Goal: Transaction & Acquisition: Purchase product/service

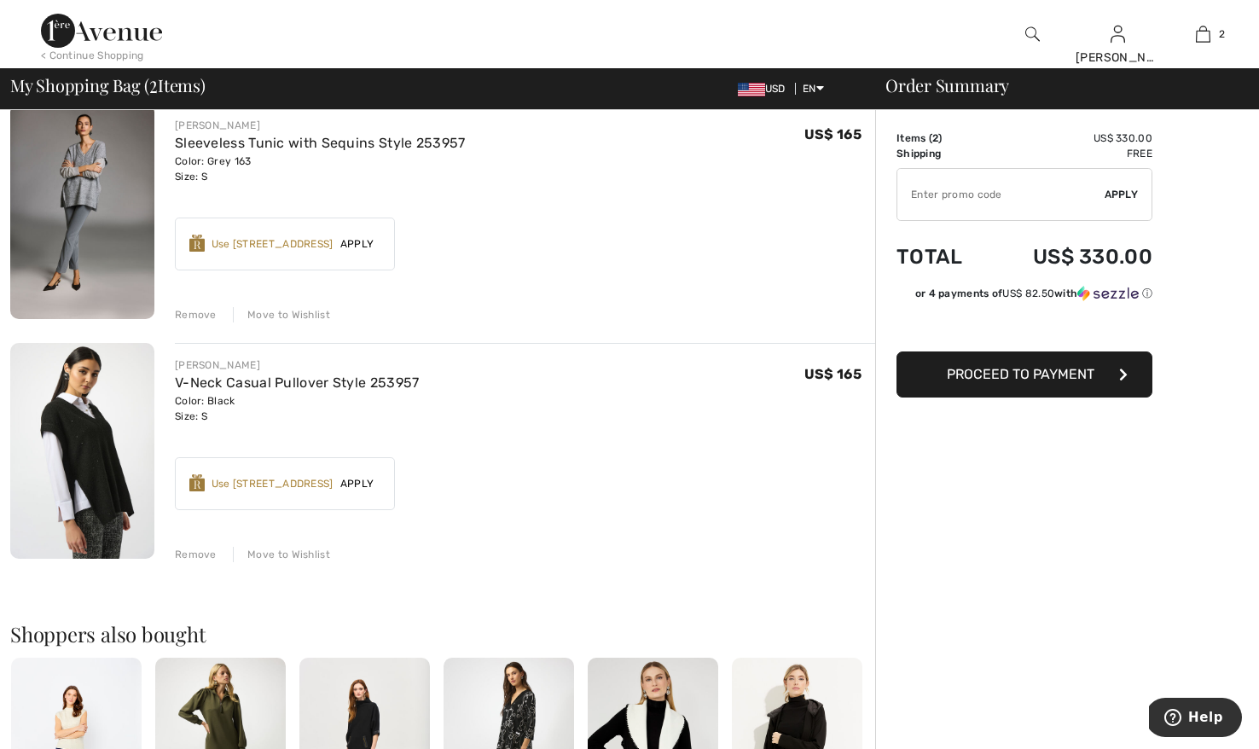
scroll to position [137, 0]
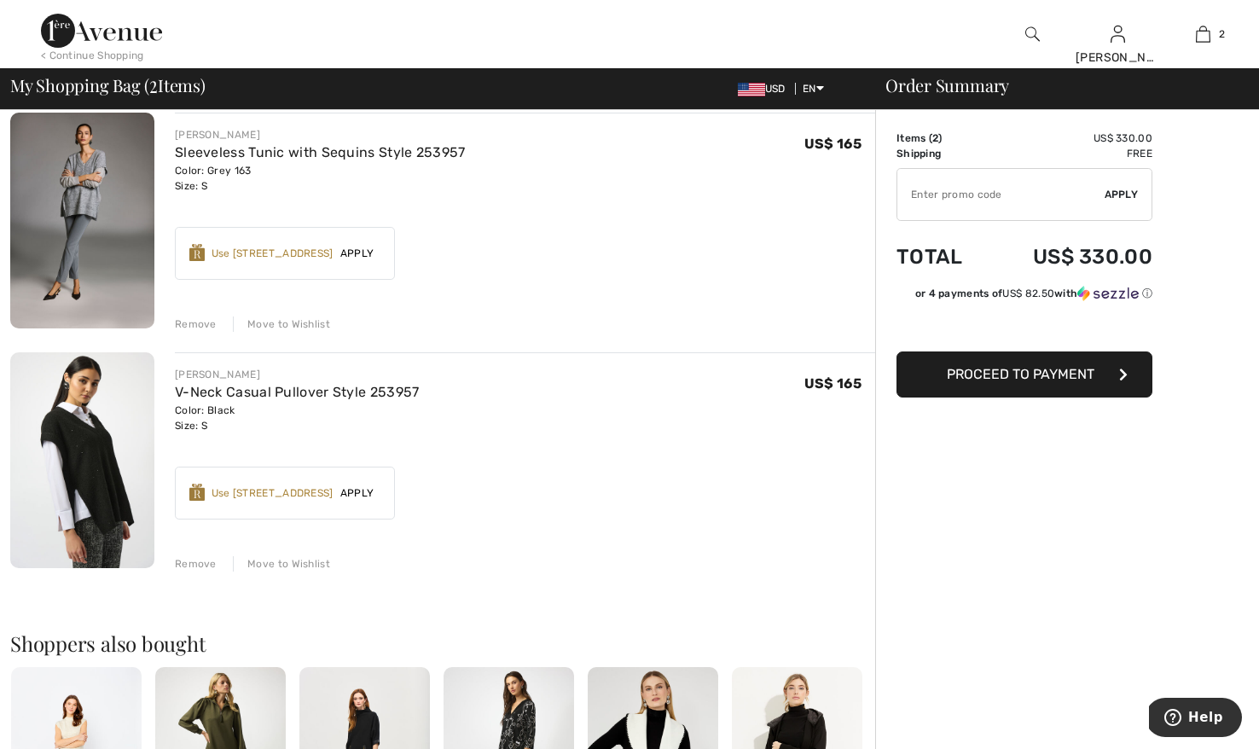
click at [1019, 368] on span "Proceed to Payment" at bounding box center [1021, 374] width 148 height 16
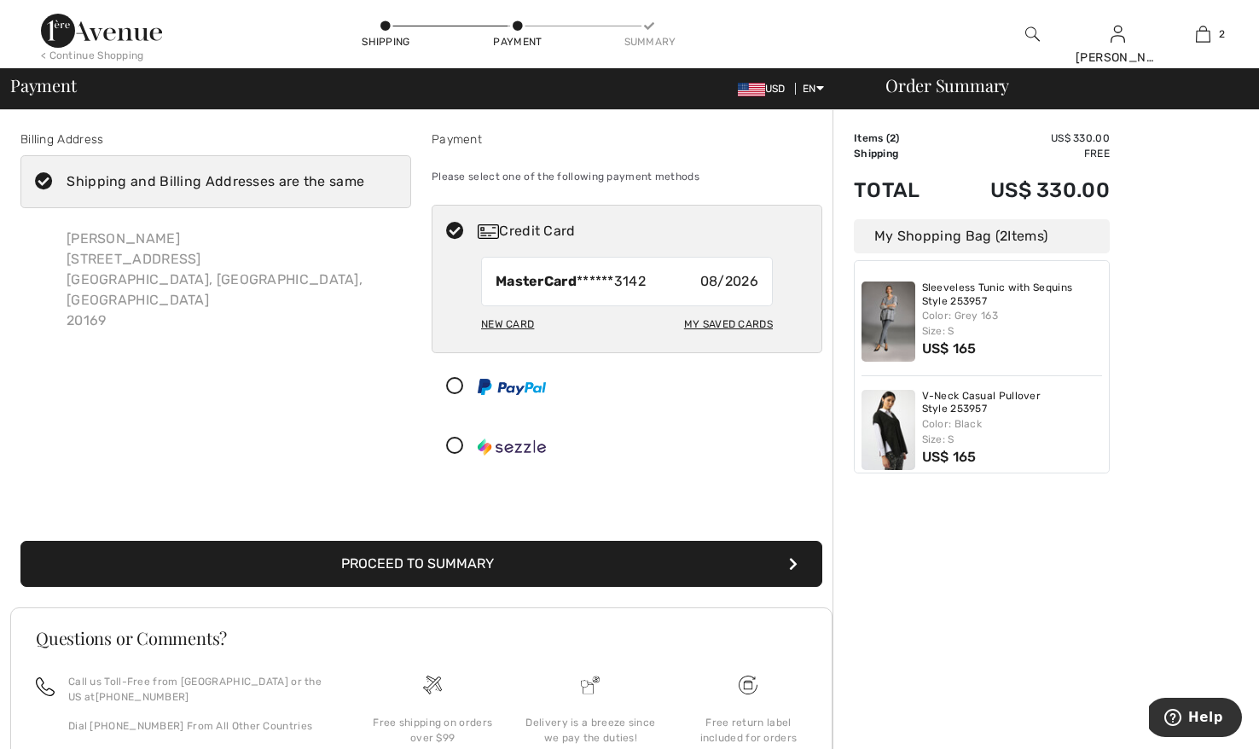
click at [500, 321] on div "New Card" at bounding box center [507, 324] width 53 height 29
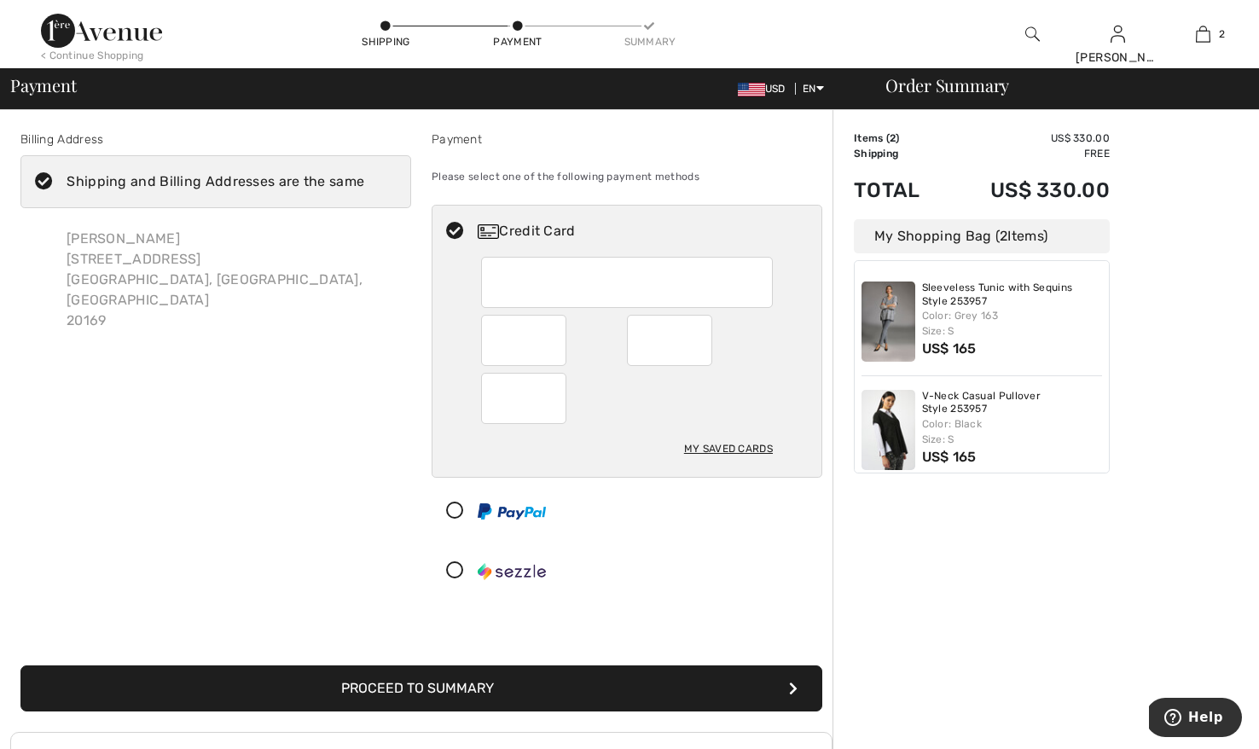
click at [732, 451] on div "My Saved Cards" at bounding box center [728, 448] width 89 height 29
radio input "true"
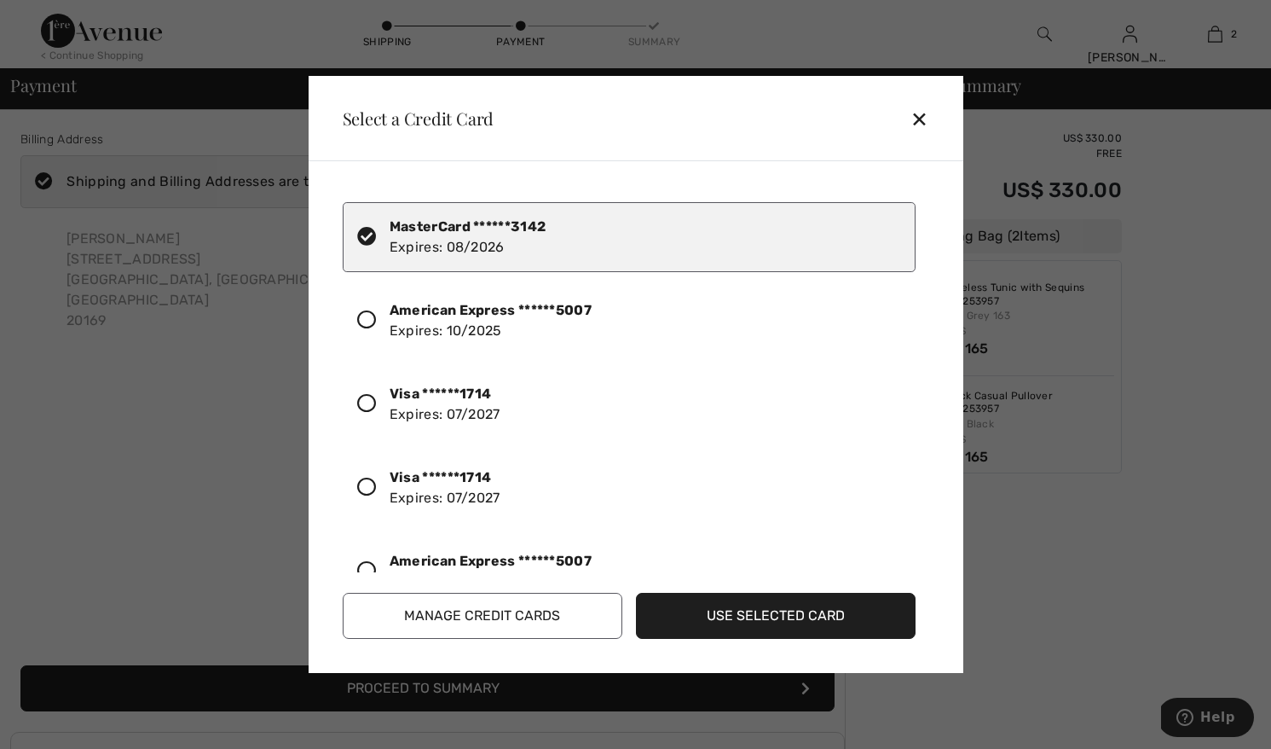
click at [367, 311] on icon at bounding box center [366, 319] width 19 height 19
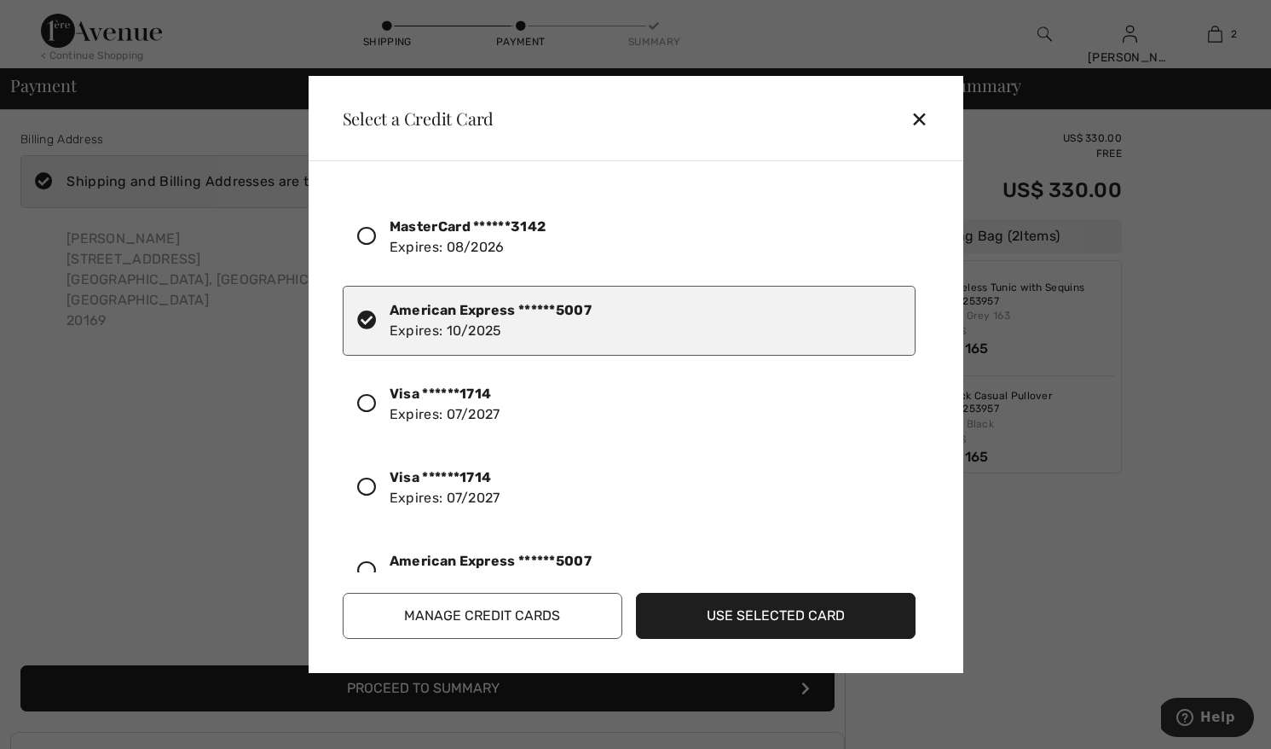
click at [765, 608] on button "Use Selected Card" at bounding box center [776, 616] width 280 height 46
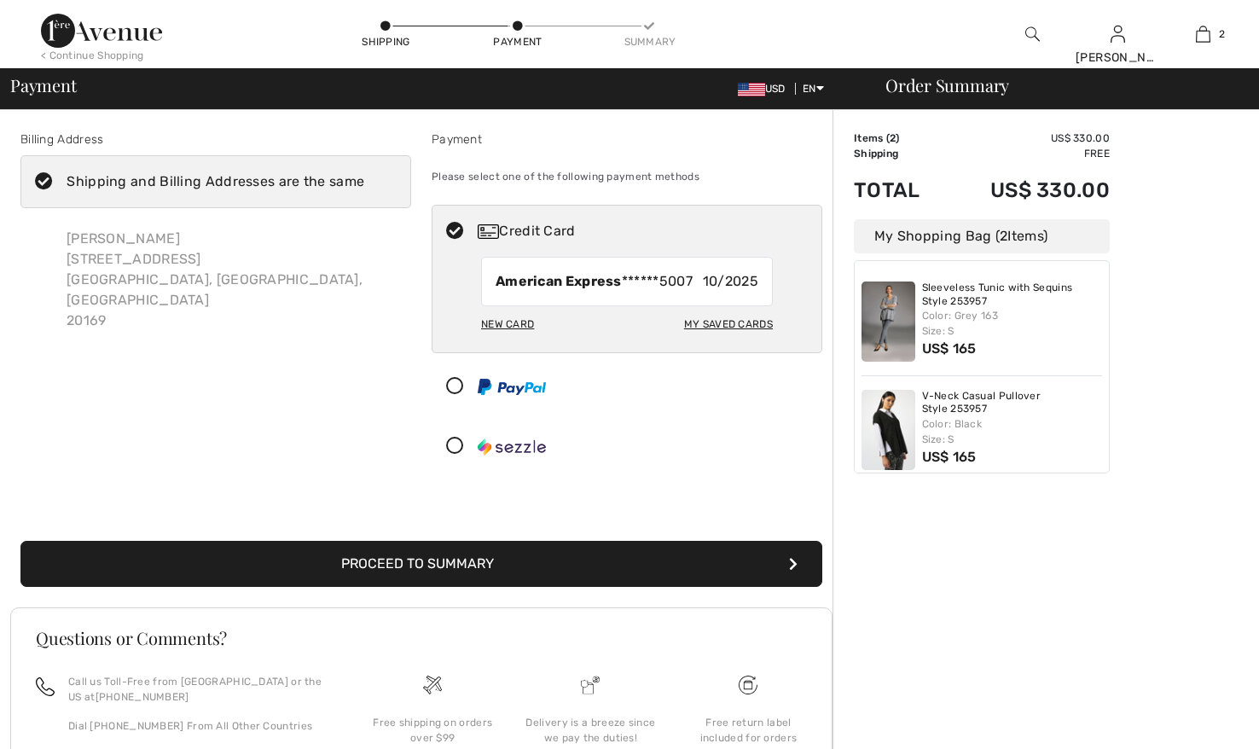
checkbox input "true"
click at [473, 561] on button "Proceed to Summary" at bounding box center [421, 564] width 802 height 46
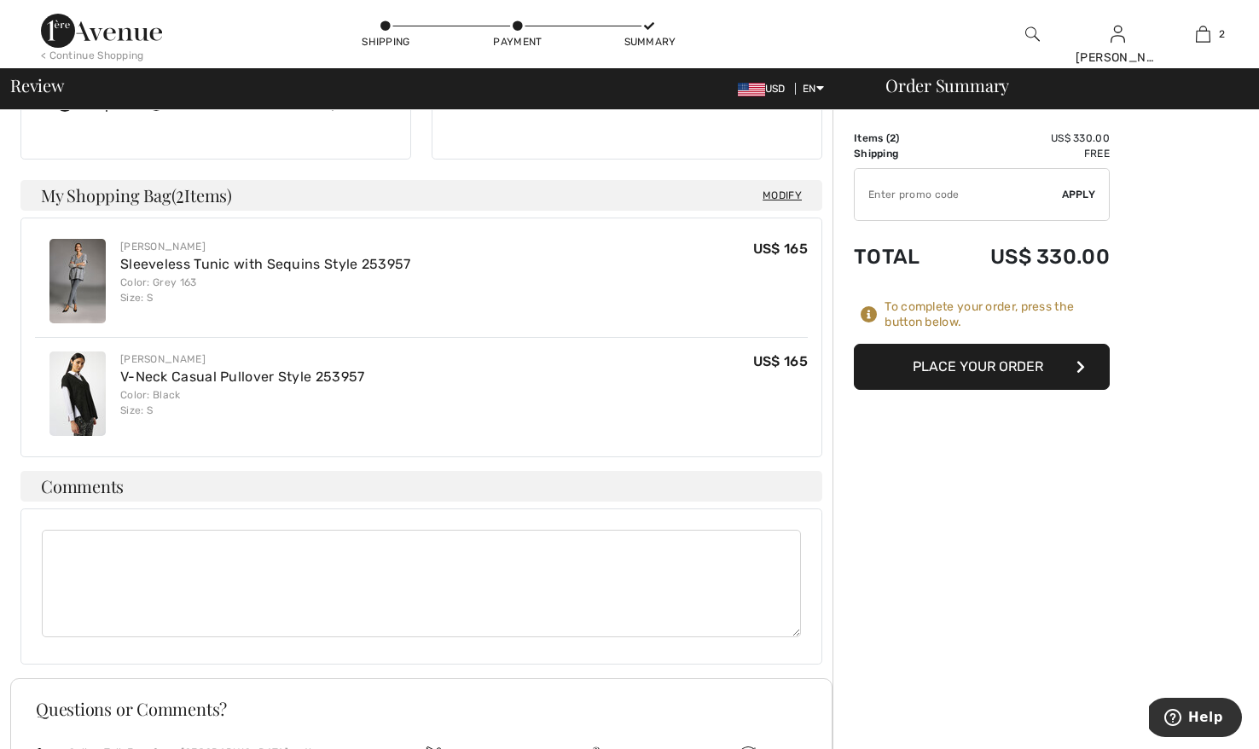
scroll to position [388, 0]
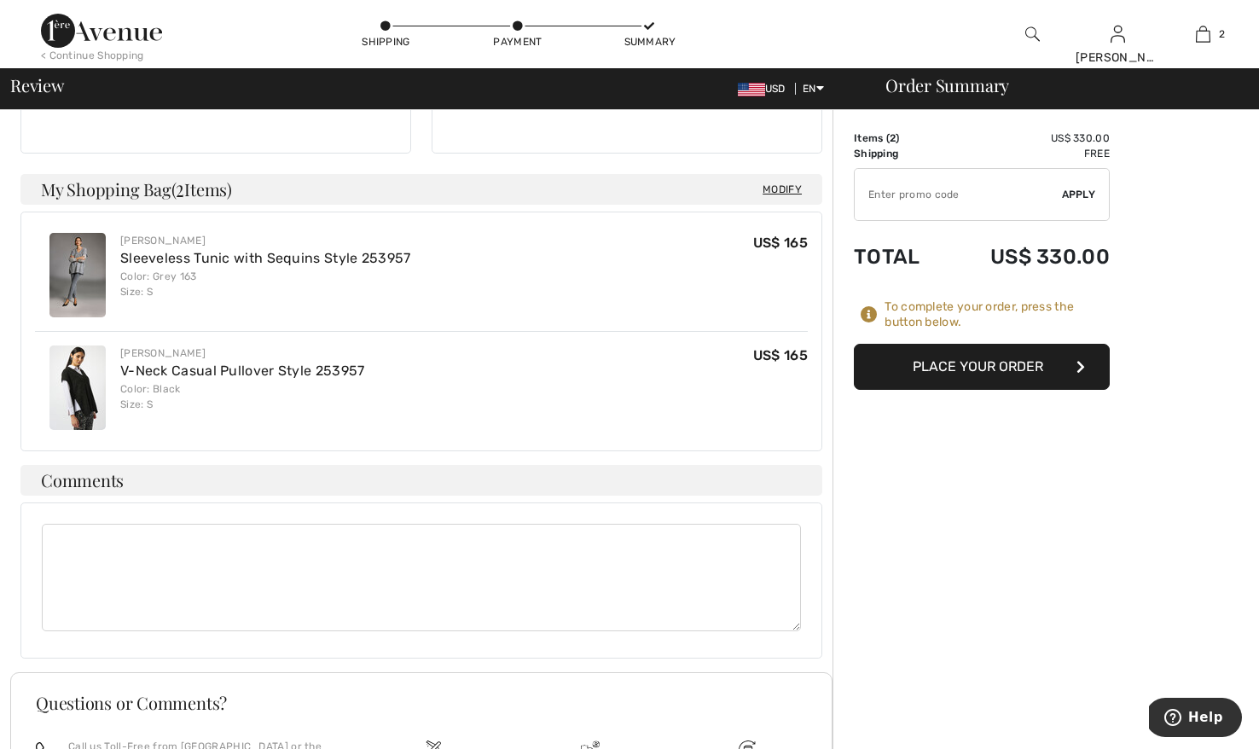
click at [71, 535] on textarea at bounding box center [421, 577] width 759 height 107
type textarea "No signature required. Thank you."
click at [779, 181] on span "Modify" at bounding box center [781, 189] width 39 height 17
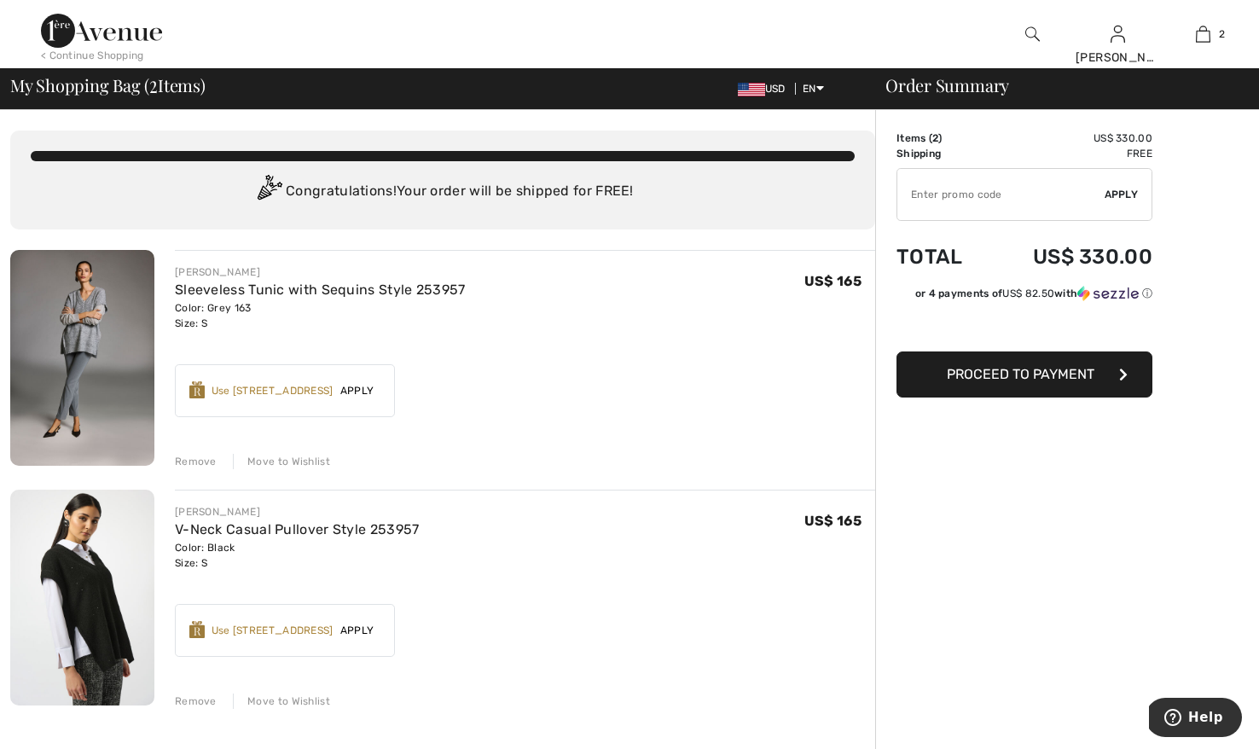
click at [194, 457] on div "Remove" at bounding box center [196, 461] width 42 height 15
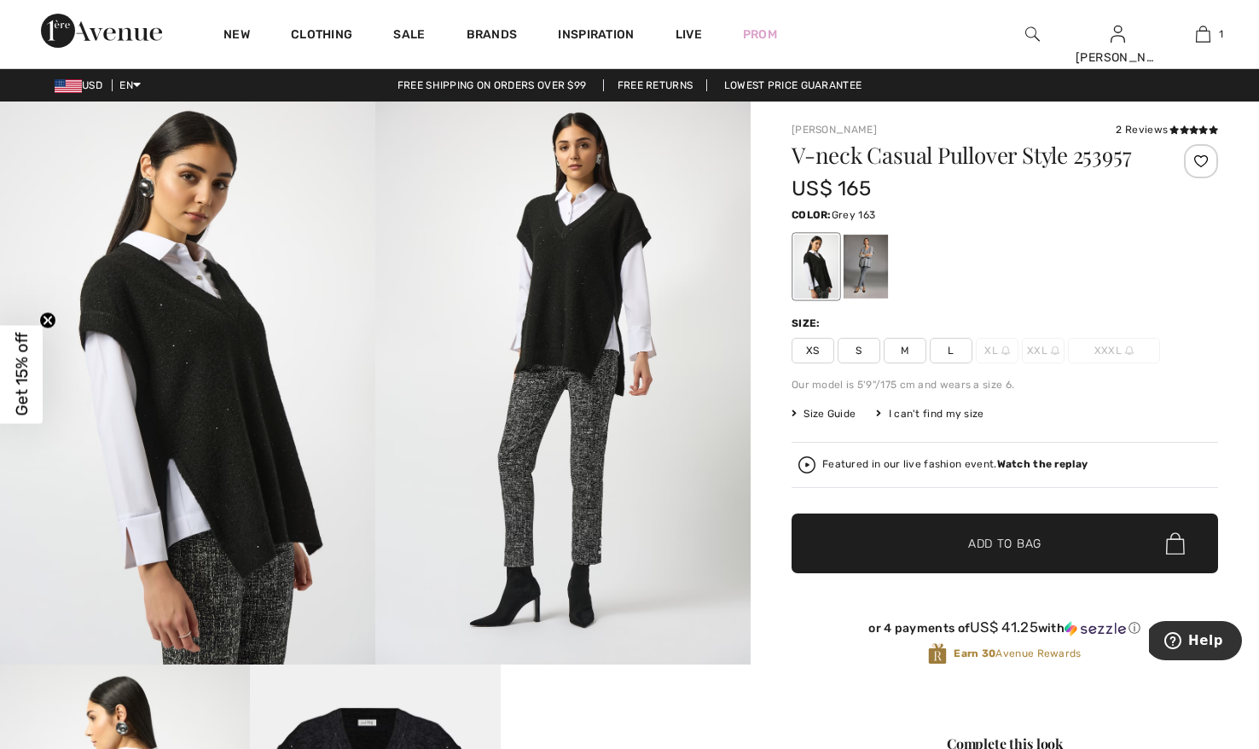
click at [869, 260] on div at bounding box center [865, 267] width 44 height 64
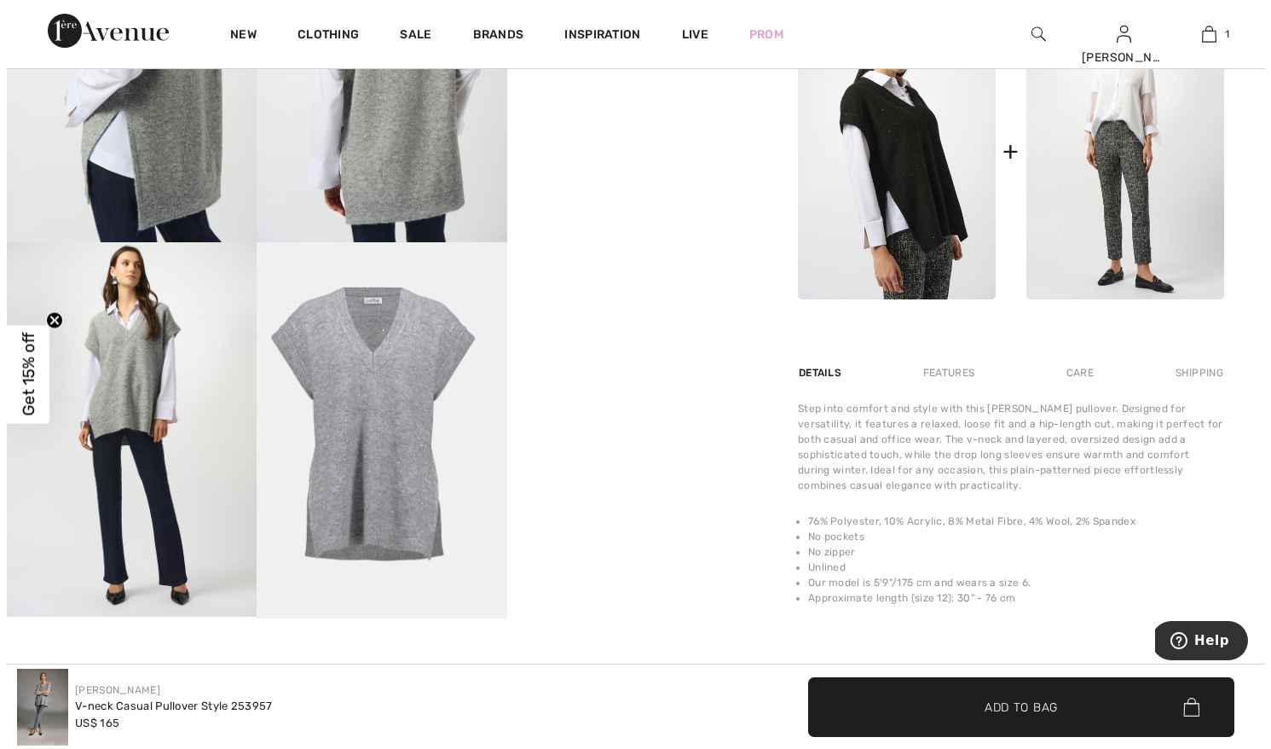
scroll to position [796, 0]
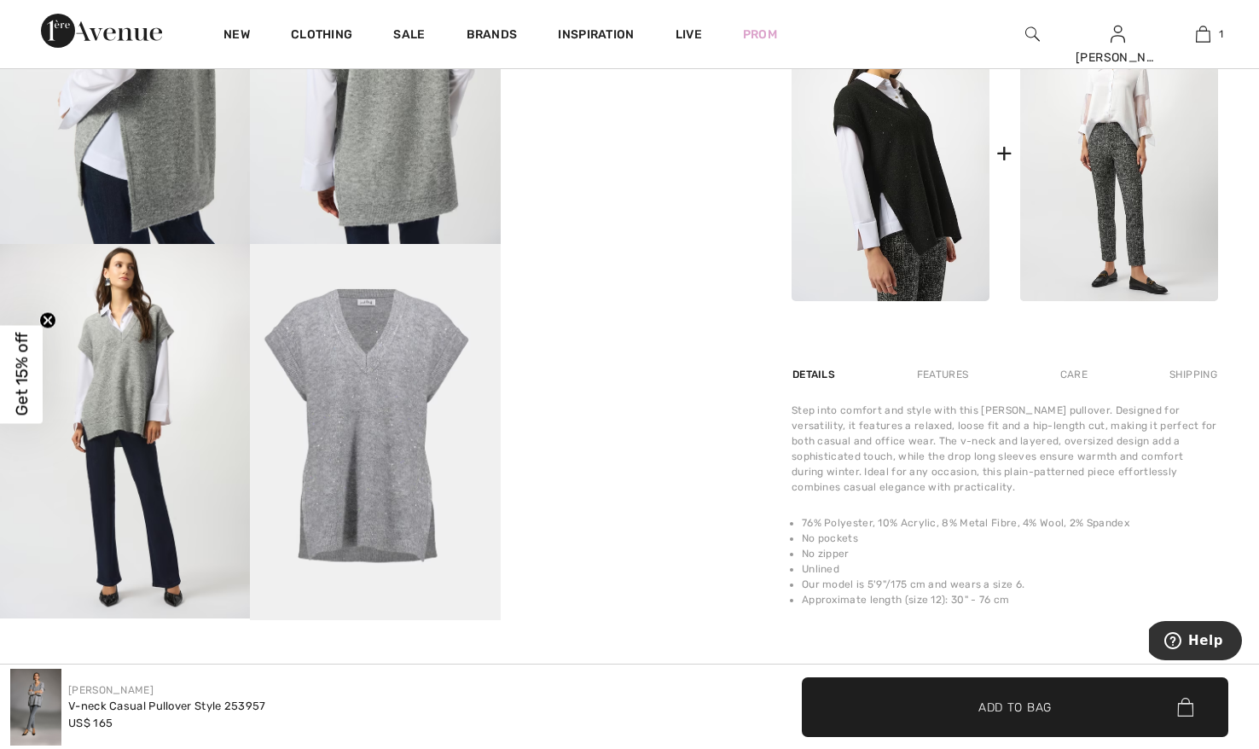
click at [383, 412] on img at bounding box center [375, 432] width 250 height 376
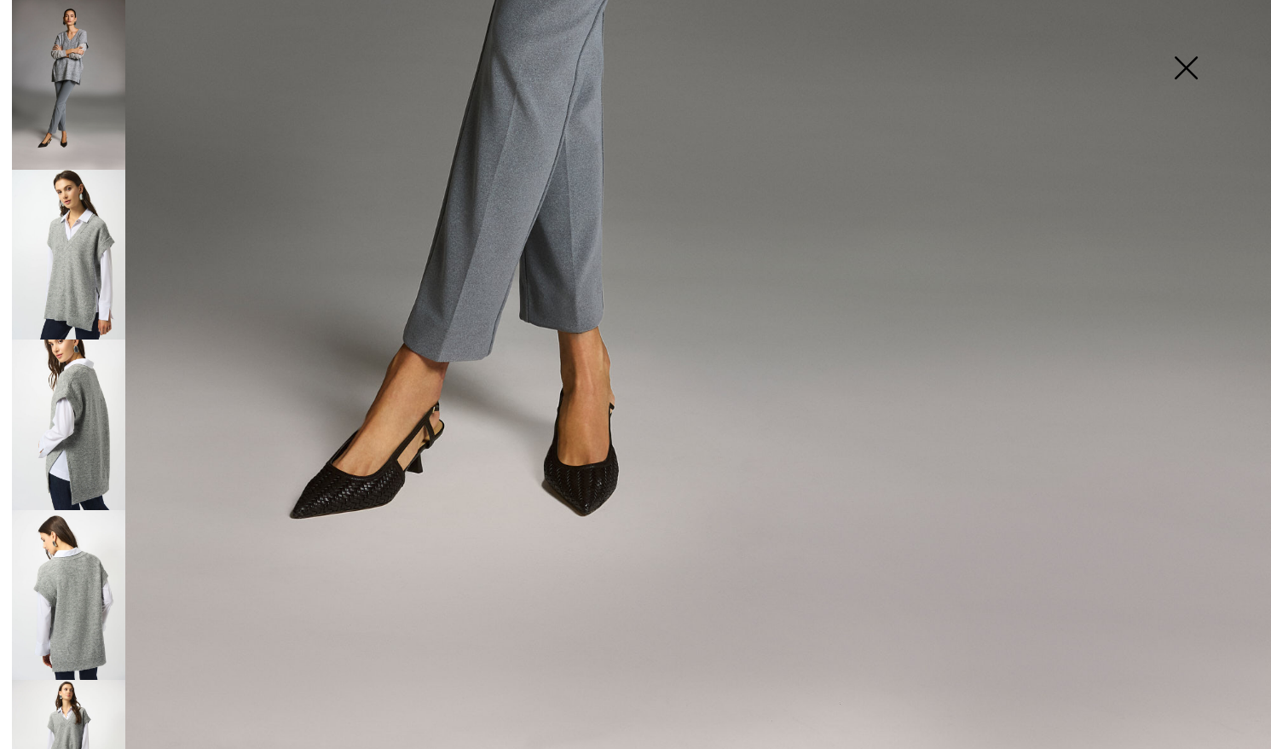
scroll to position [1138, 0]
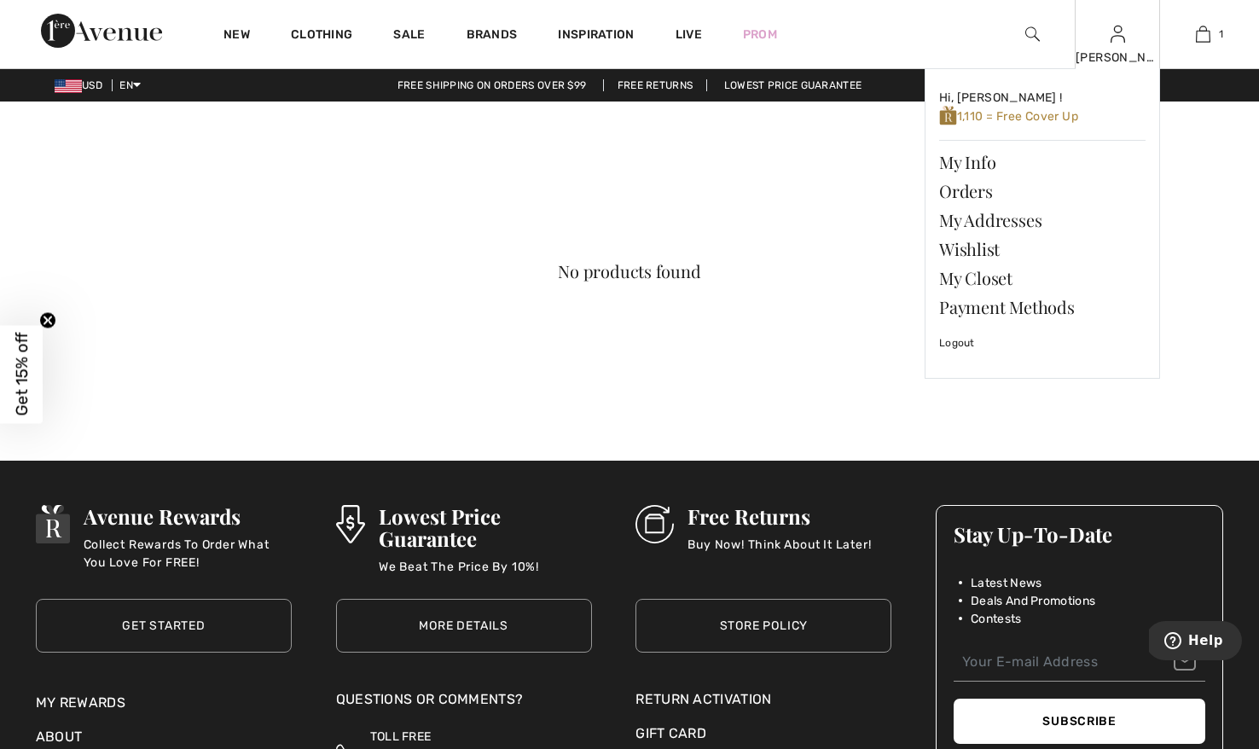
click at [1126, 35] on div "Jane Hi, Jane ! 1,110 = Free Cover Up My Info Orders My Addresses Wishlist My C…" at bounding box center [1116, 34] width 85 height 68
click at [1116, 38] on img at bounding box center [1117, 34] width 14 height 20
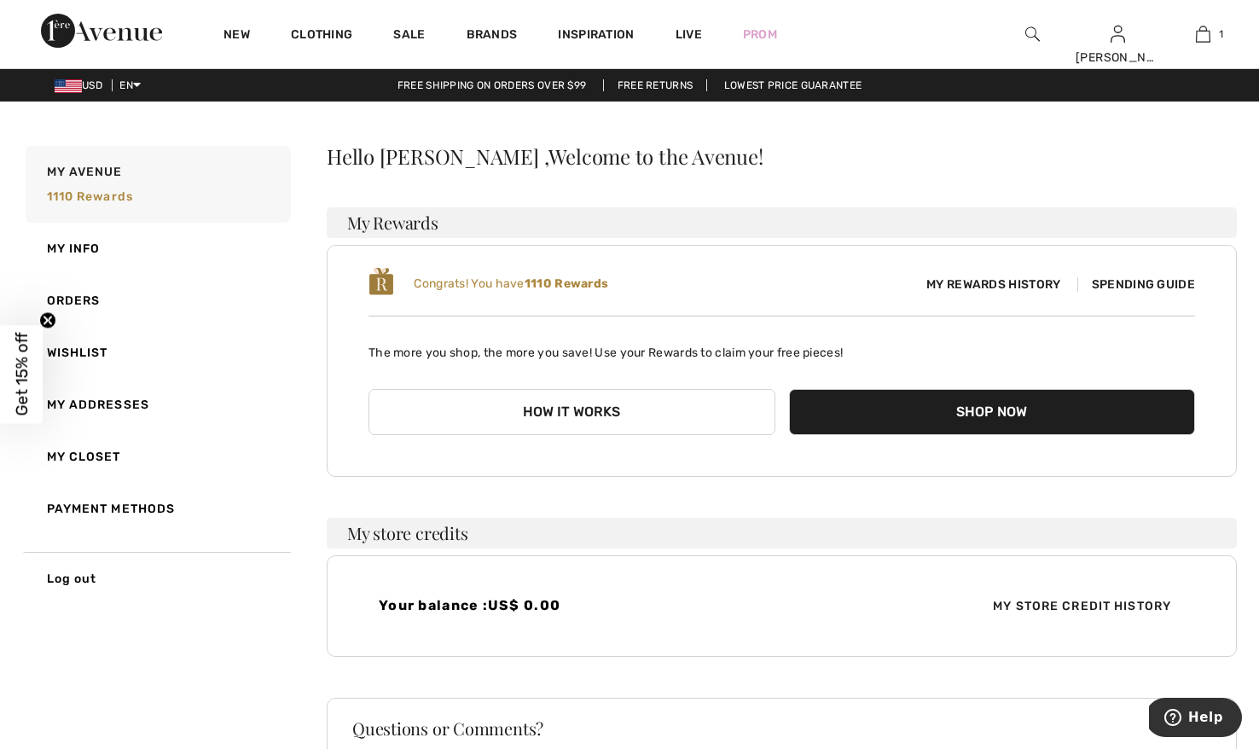
click at [1025, 26] on img at bounding box center [1032, 34] width 14 height 20
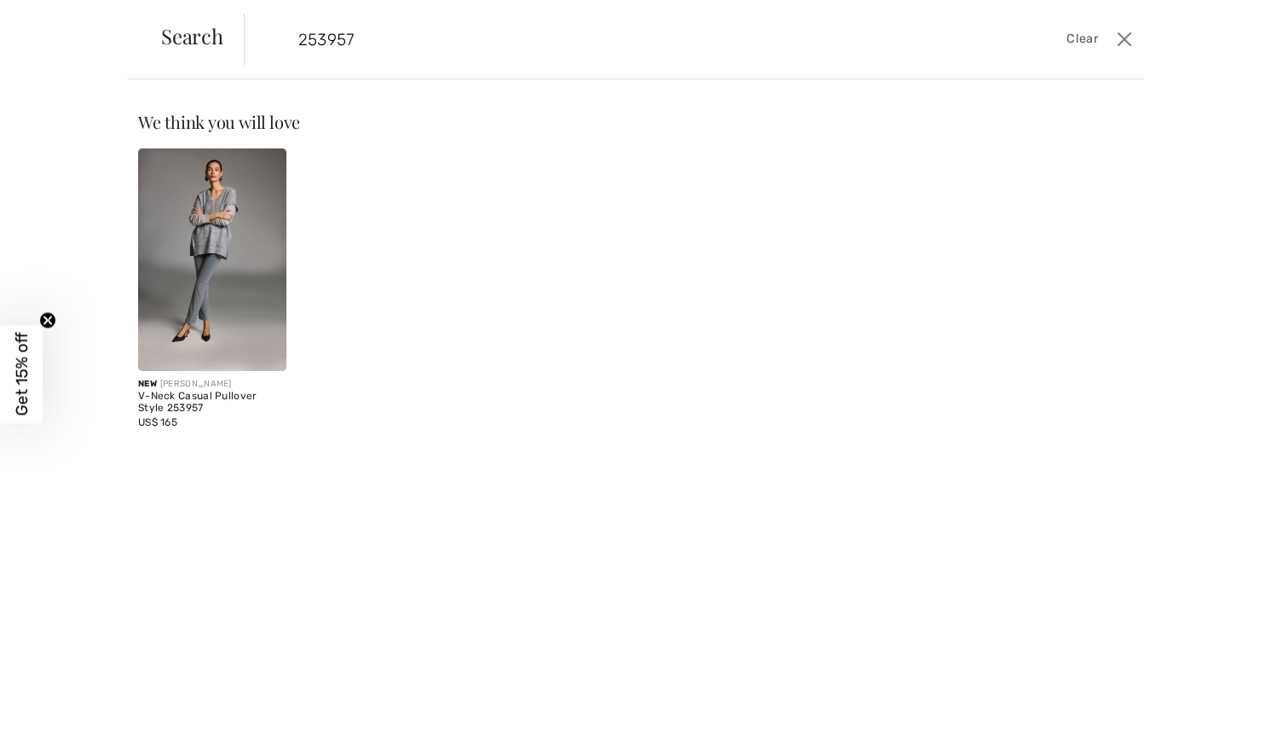
type input "253957"
click at [213, 241] on img at bounding box center [212, 259] width 148 height 223
click at [186, 397] on div "V-Neck Casual Pullover Style 253957" at bounding box center [212, 403] width 148 height 24
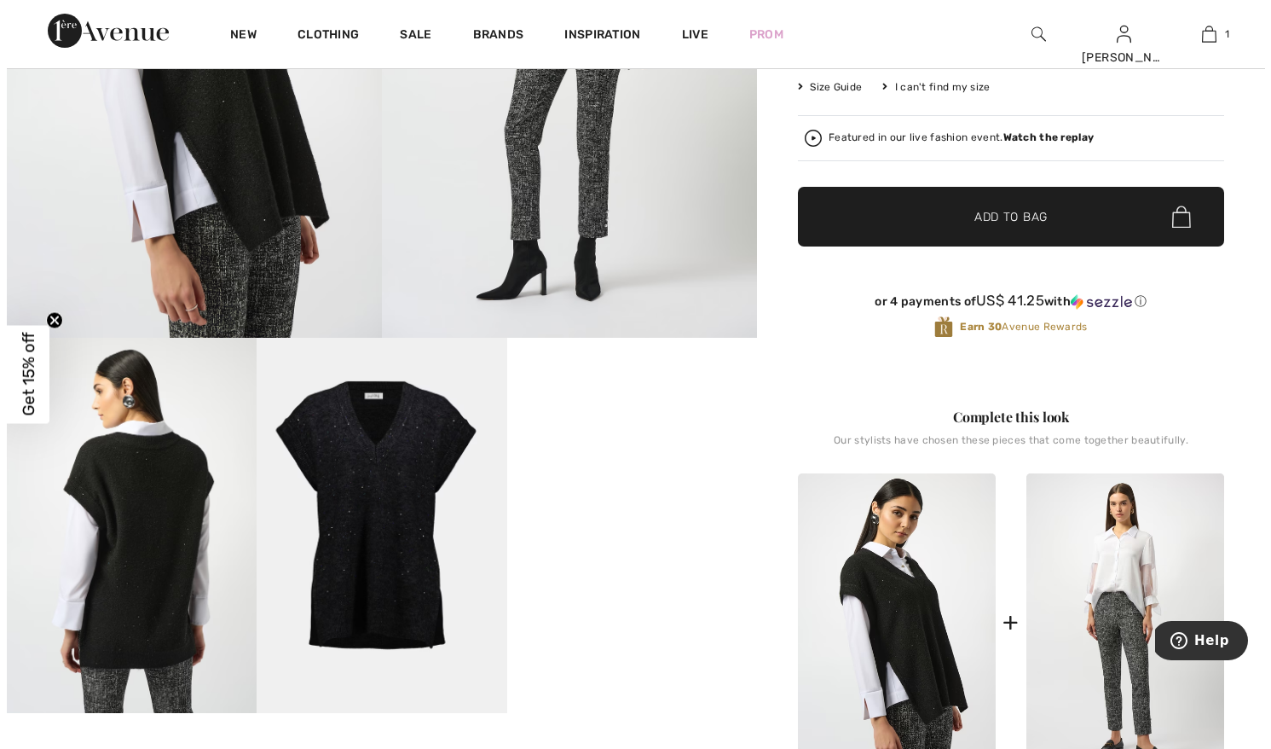
scroll to position [329, 0]
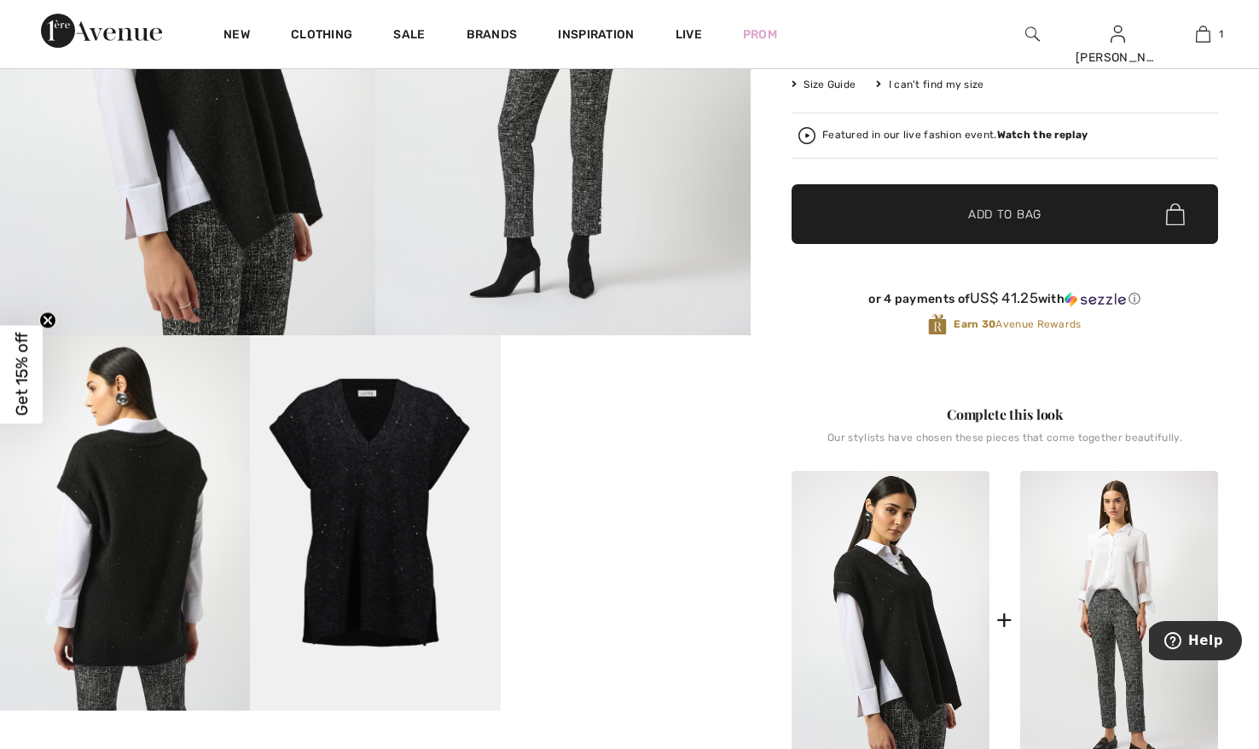
click at [368, 490] on img at bounding box center [375, 522] width 250 height 375
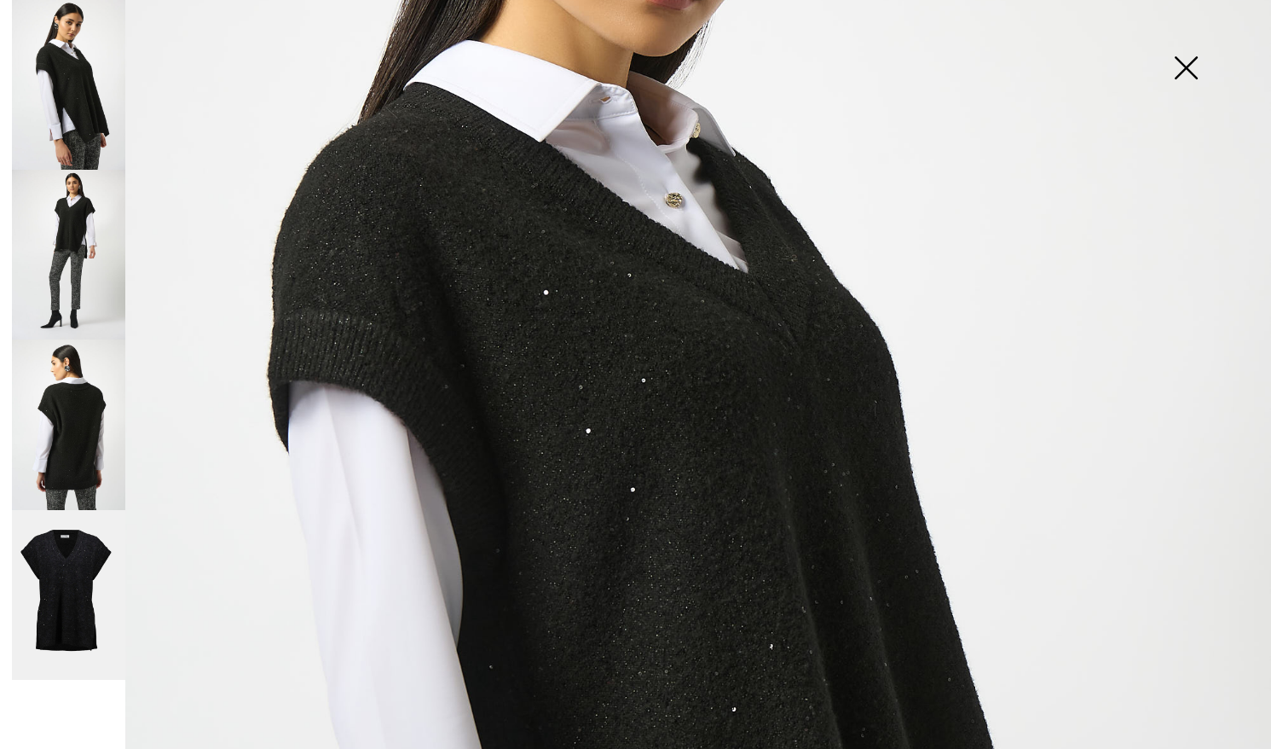
scroll to position [0, 0]
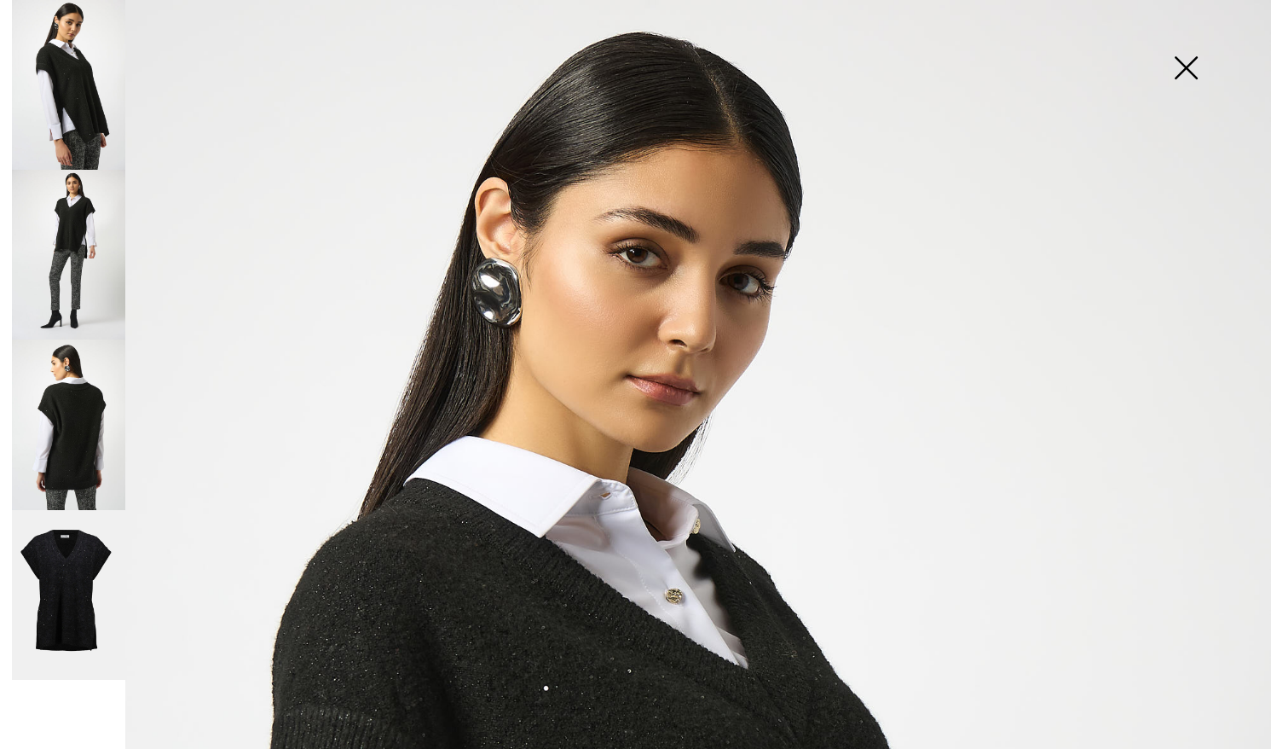
click at [1181, 56] on img at bounding box center [1186, 70] width 85 height 88
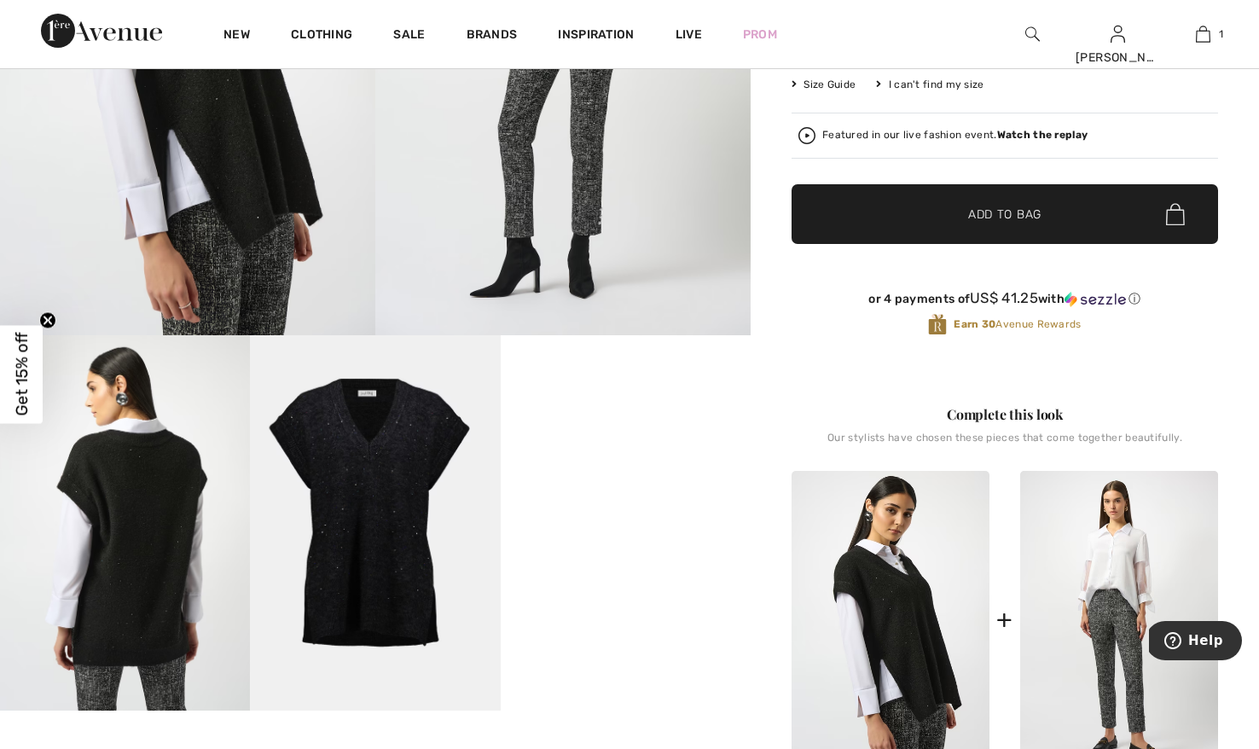
click at [616, 460] on video "Your browser does not support the video tag." at bounding box center [626, 397] width 250 height 125
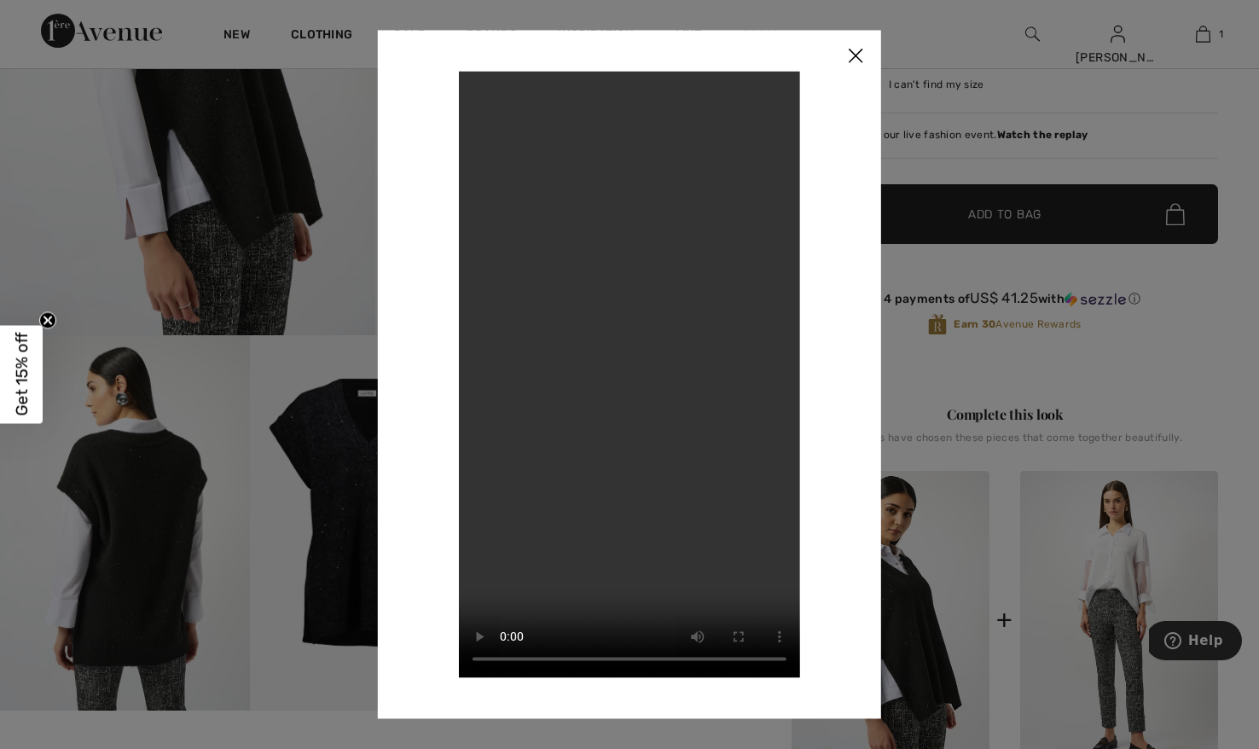
click at [651, 361] on video "Your browser does not support the video tag." at bounding box center [629, 374] width 341 height 606
click at [679, 412] on video "Your browser does not support the video tag." at bounding box center [629, 374] width 341 height 606
click at [856, 49] on img at bounding box center [855, 56] width 51 height 53
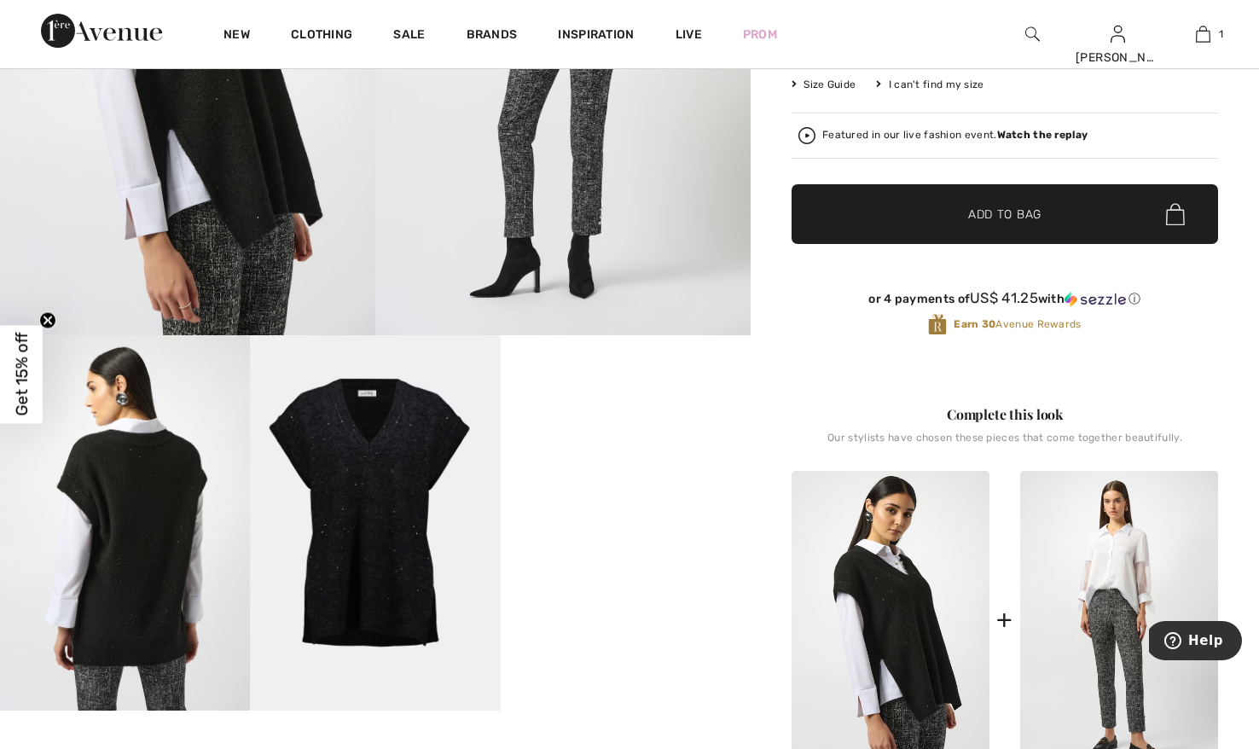
click at [894, 632] on img at bounding box center [890, 619] width 198 height 297
click at [164, 496] on img at bounding box center [125, 522] width 250 height 375
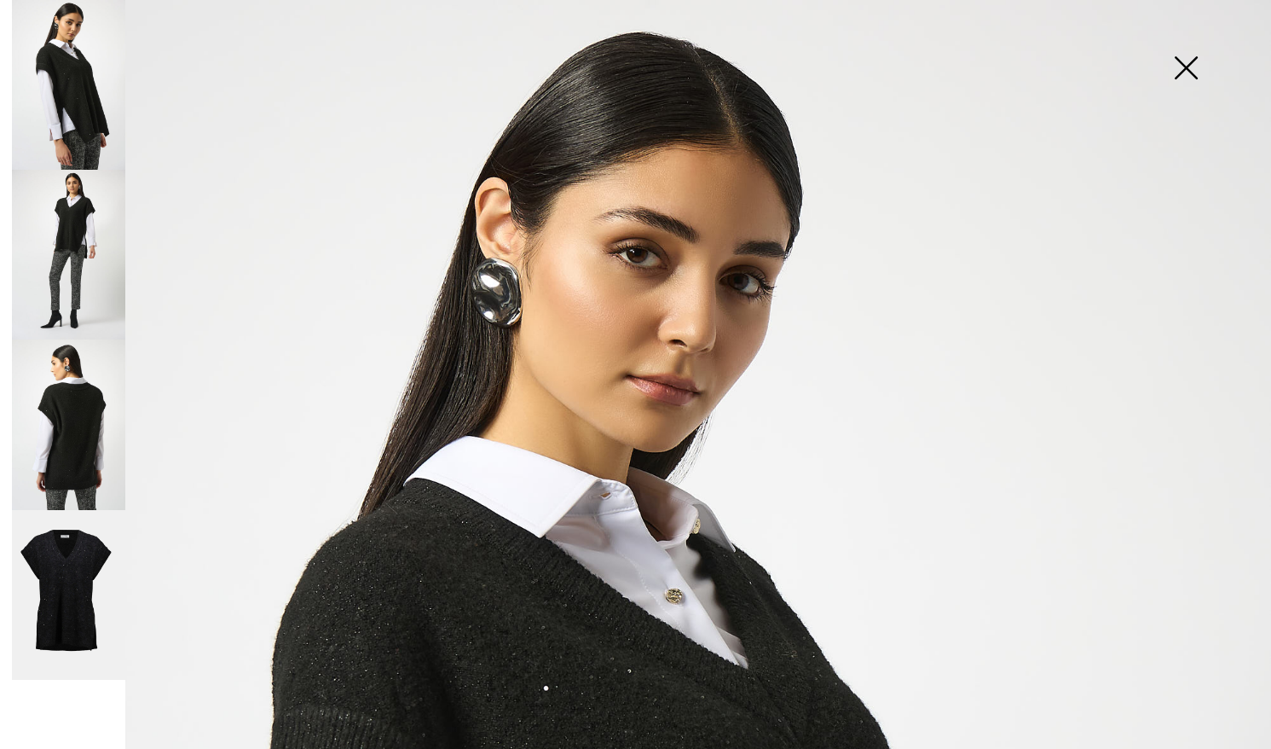
click at [49, 586] on img at bounding box center [68, 595] width 113 height 171
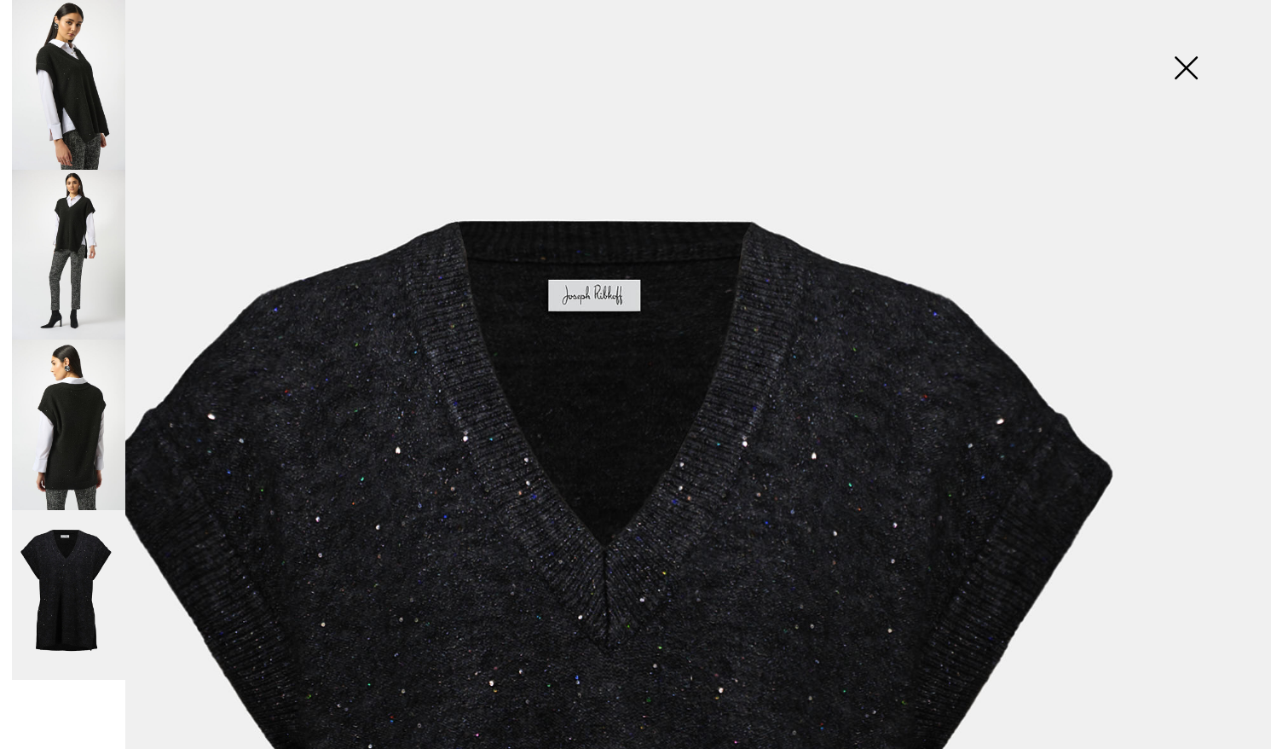
click at [1188, 57] on img at bounding box center [1186, 70] width 85 height 88
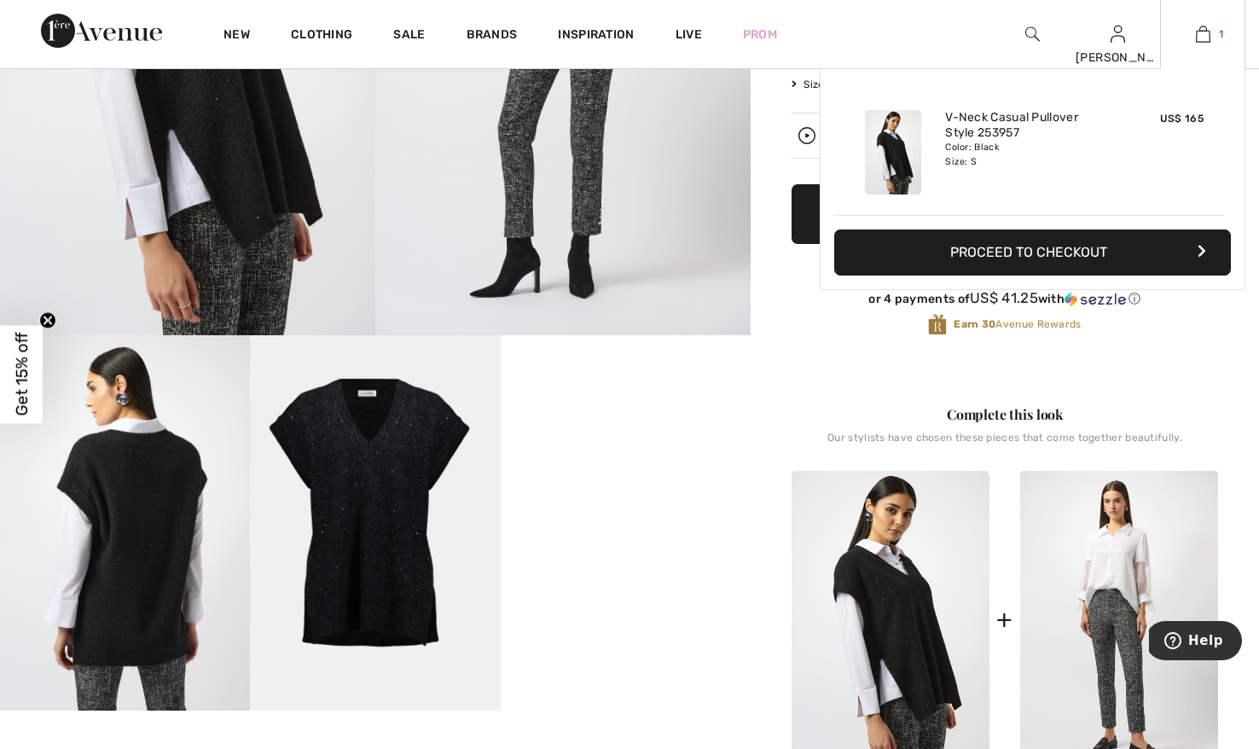
click at [1219, 29] on span "1" at bounding box center [1221, 33] width 4 height 15
click at [1204, 31] on img at bounding box center [1203, 34] width 14 height 20
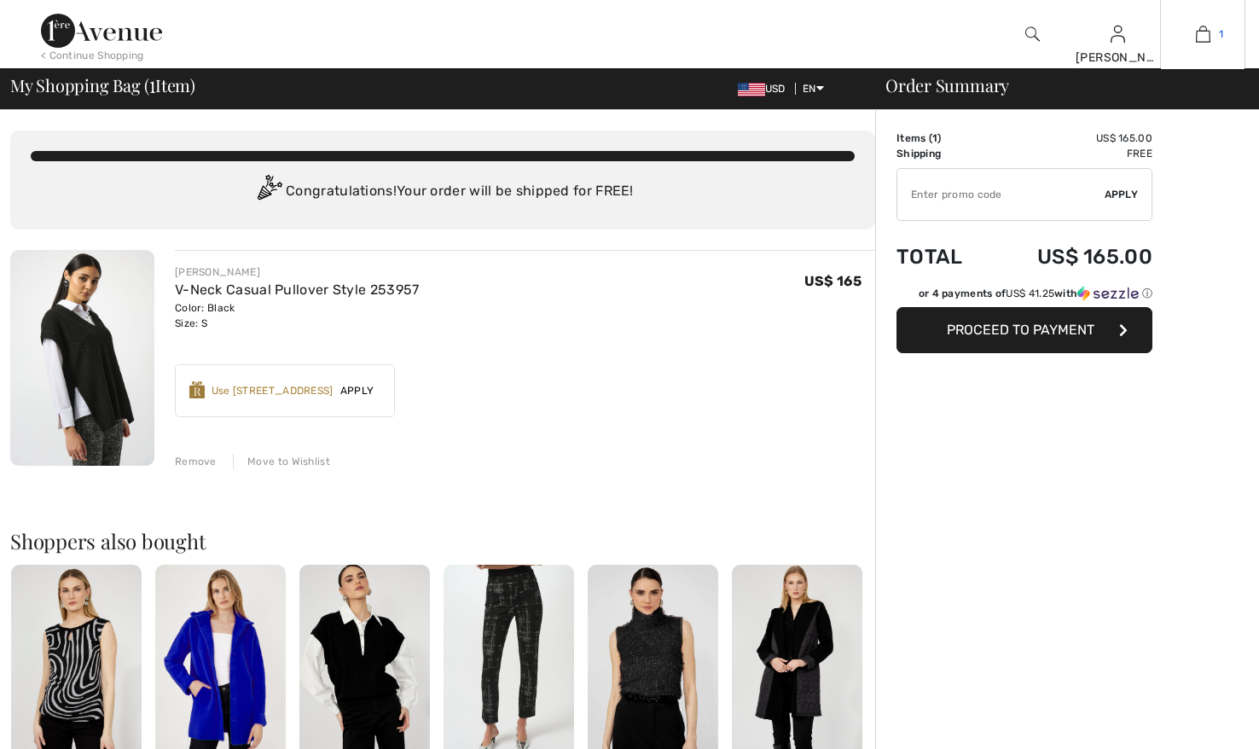
checkbox input "true"
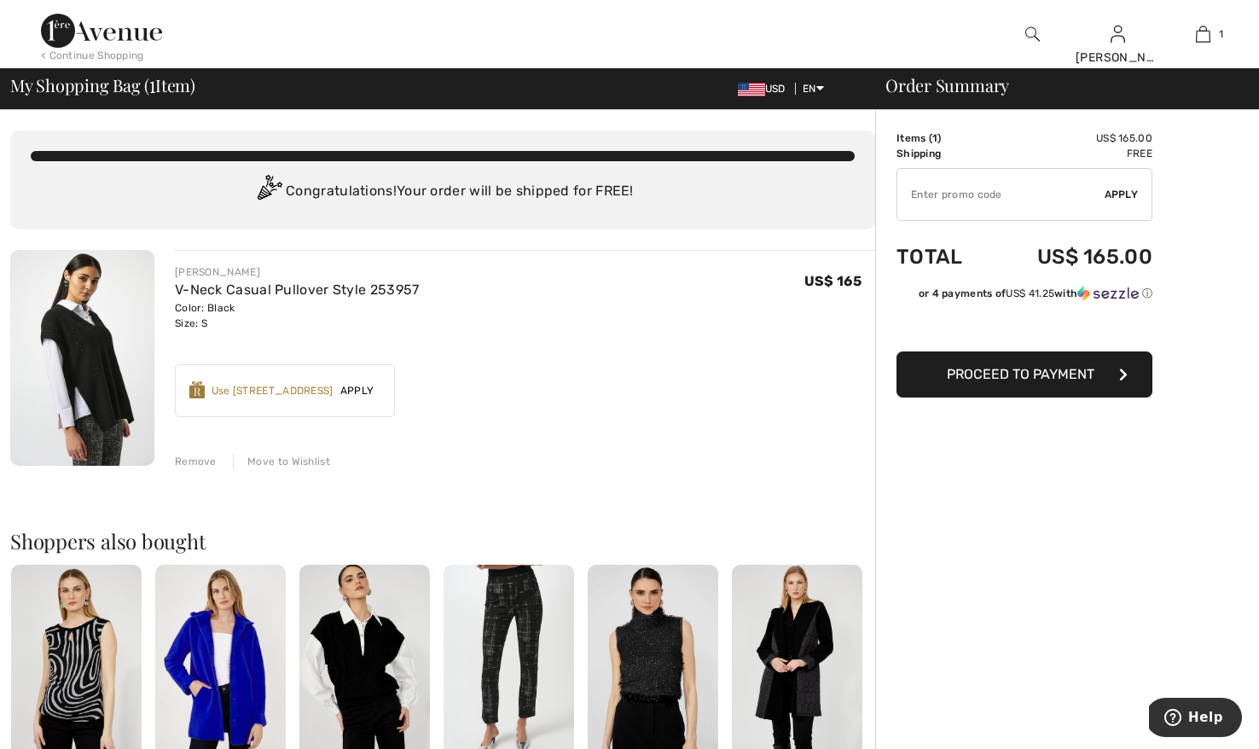
click at [198, 457] on div "Remove" at bounding box center [196, 461] width 42 height 15
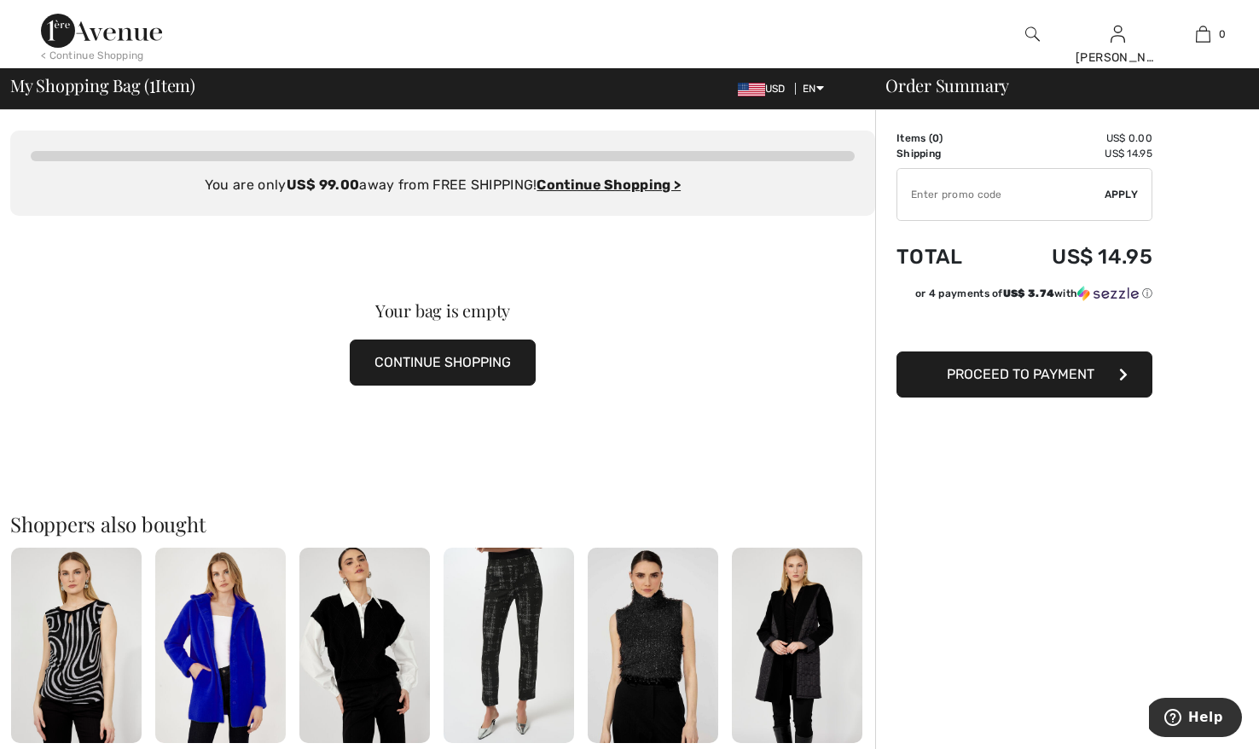
click at [480, 347] on button "CONTINUE SHOPPING" at bounding box center [443, 362] width 186 height 46
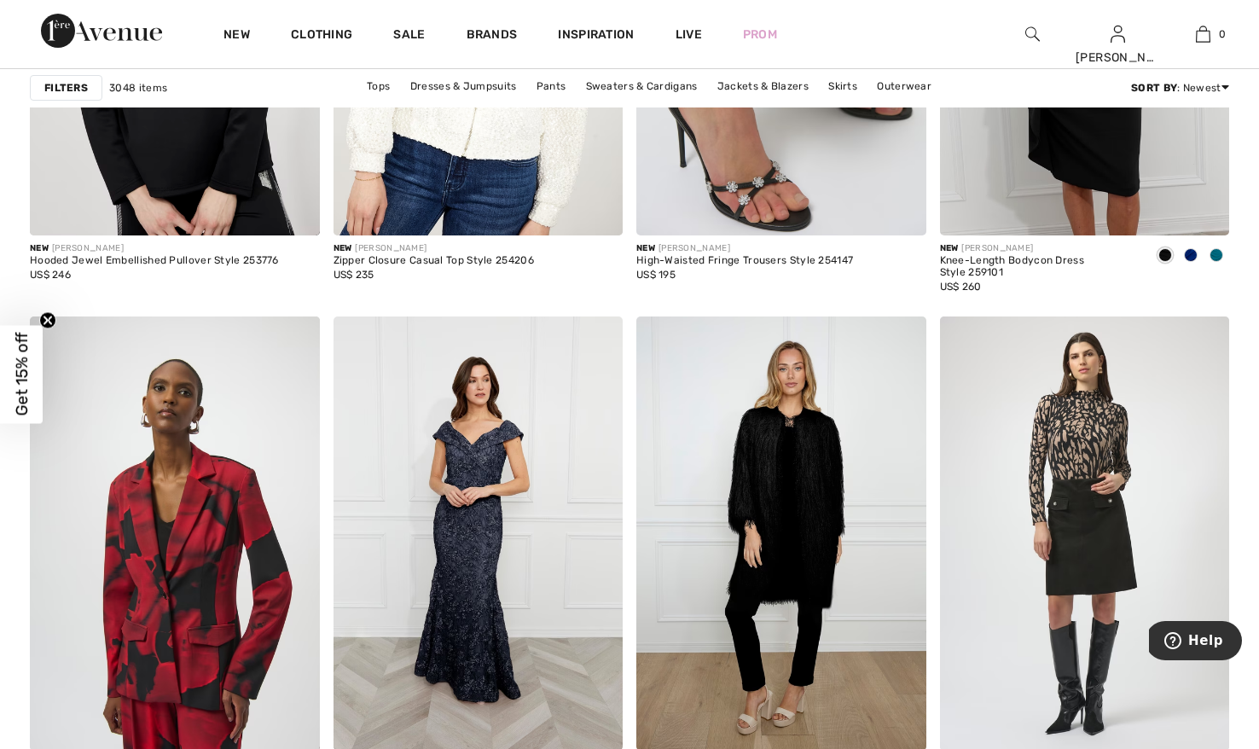
scroll to position [5469, 0]
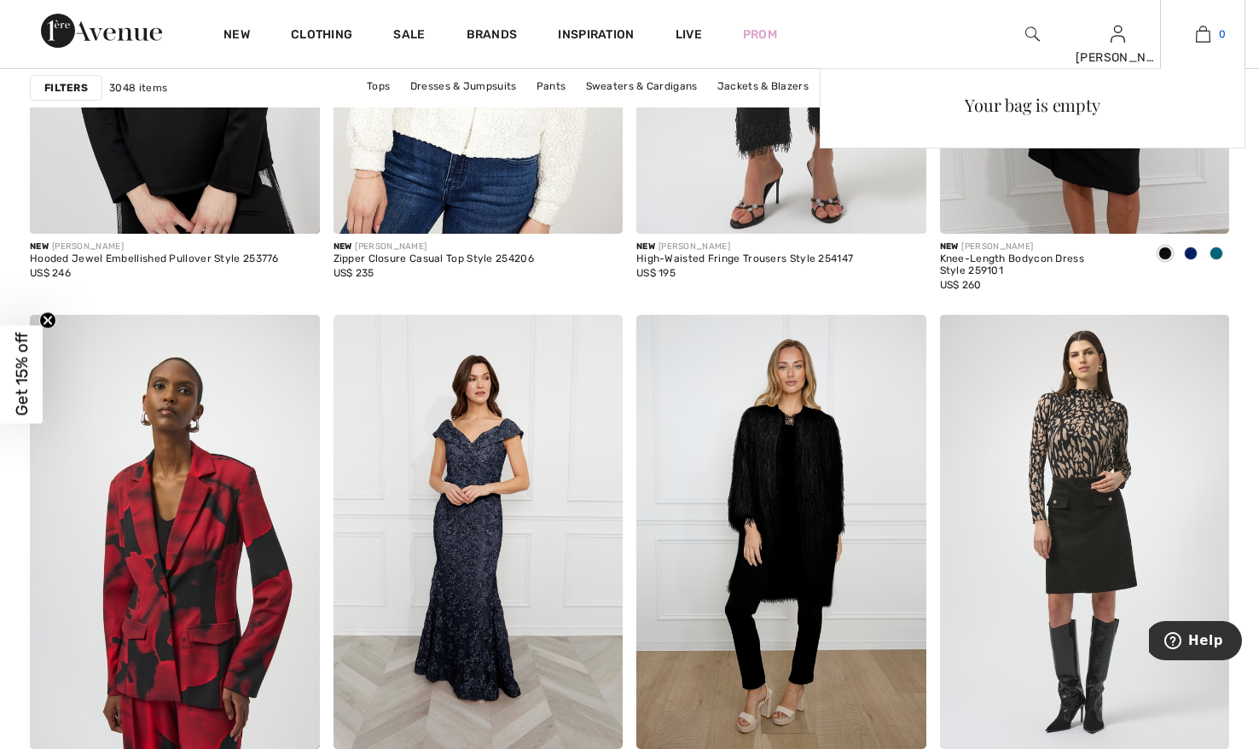
click at [1199, 27] on img at bounding box center [1203, 34] width 14 height 20
click at [1202, 36] on img at bounding box center [1203, 34] width 14 height 20
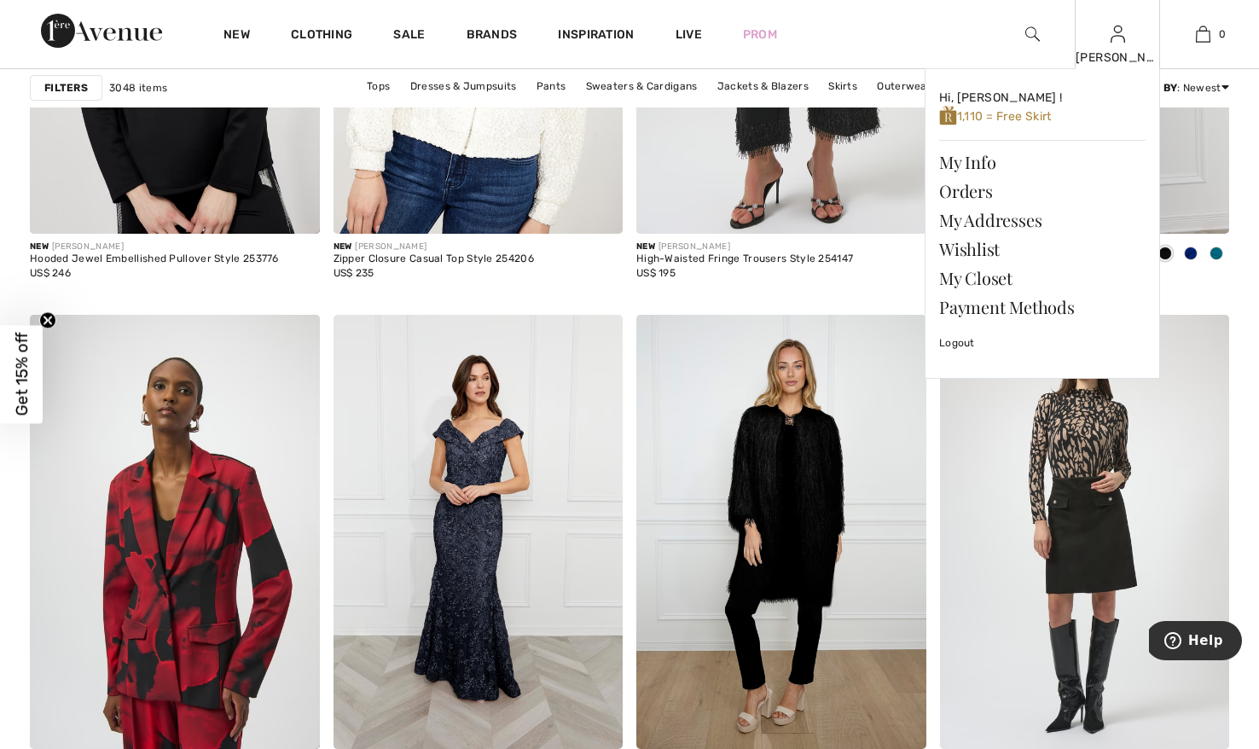
click at [1112, 47] on div "Jane Hi, Jane ! 1,110 = Free Skirt My Info Orders My Addresses Wishlist My Clos…" at bounding box center [1116, 34] width 85 height 68
click at [1119, 29] on img at bounding box center [1117, 34] width 14 height 20
click at [1118, 51] on div "[PERSON_NAME]" at bounding box center [1117, 58] width 84 height 18
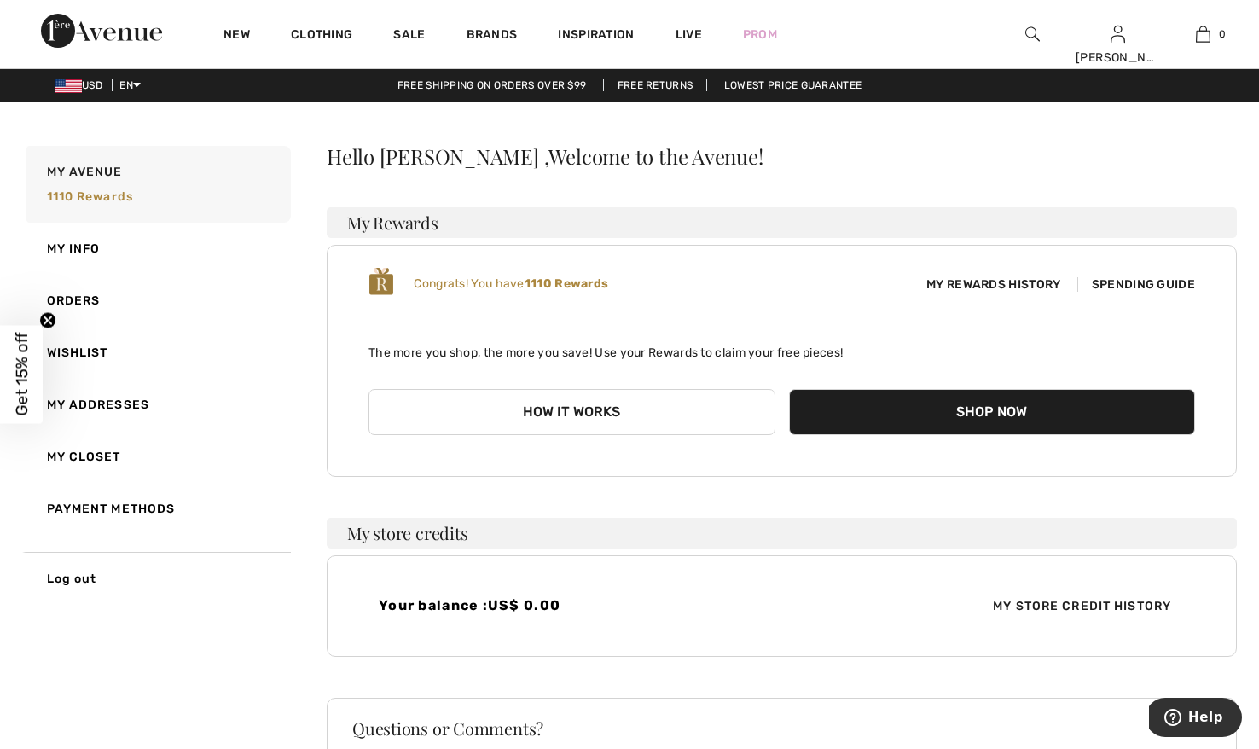
click at [239, 25] on div "New" at bounding box center [236, 34] width 67 height 68
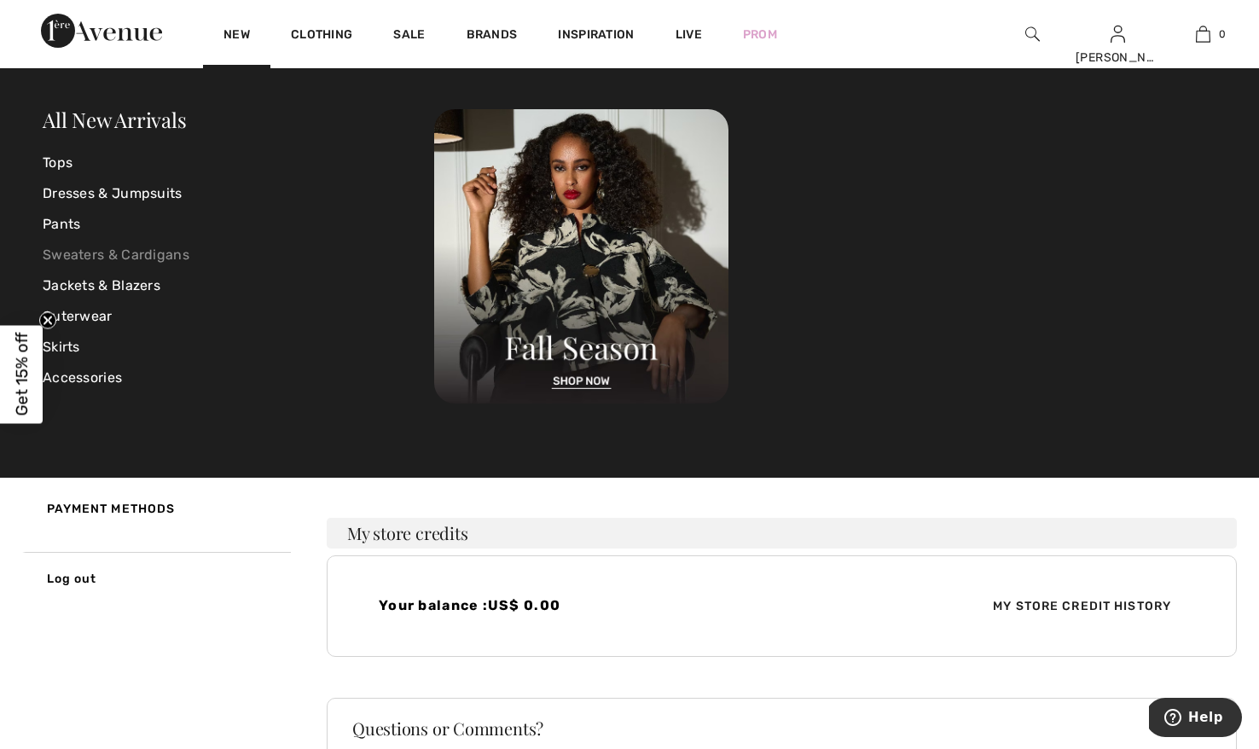
click at [166, 252] on link "Sweaters & Cardigans" at bounding box center [238, 255] width 391 height 31
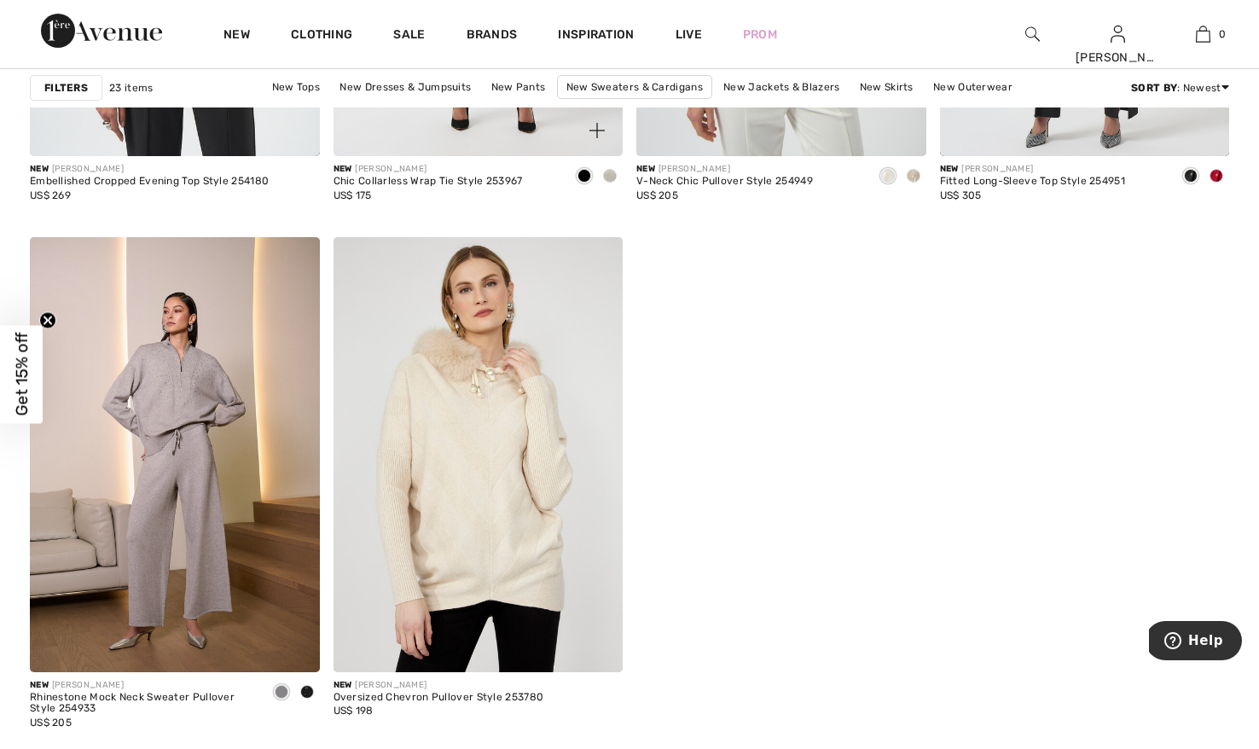
scroll to position [3305, 0]
